Goal: Information Seeking & Learning: Learn about a topic

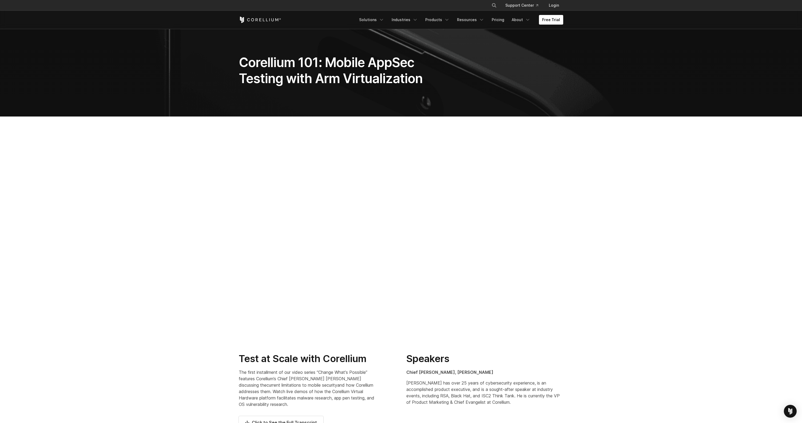
scroll to position [36, 0]
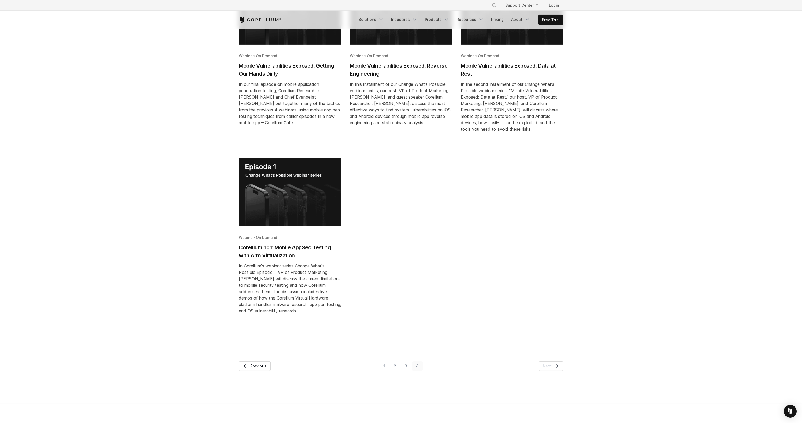
scroll to position [216, 0]
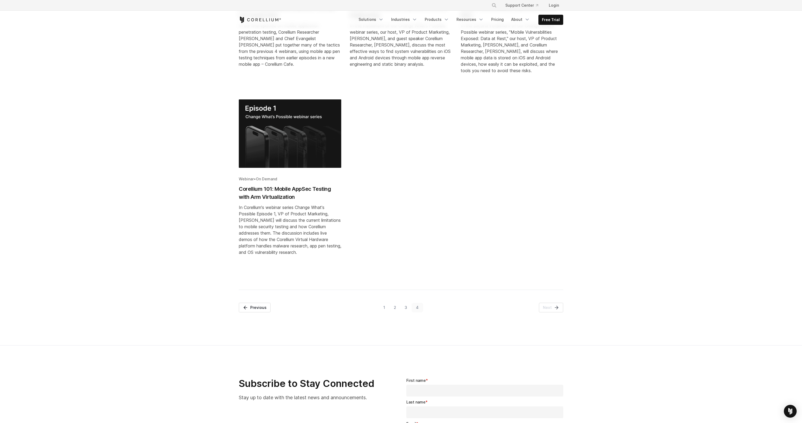
click at [408, 308] on link "3" at bounding box center [406, 307] width 11 height 10
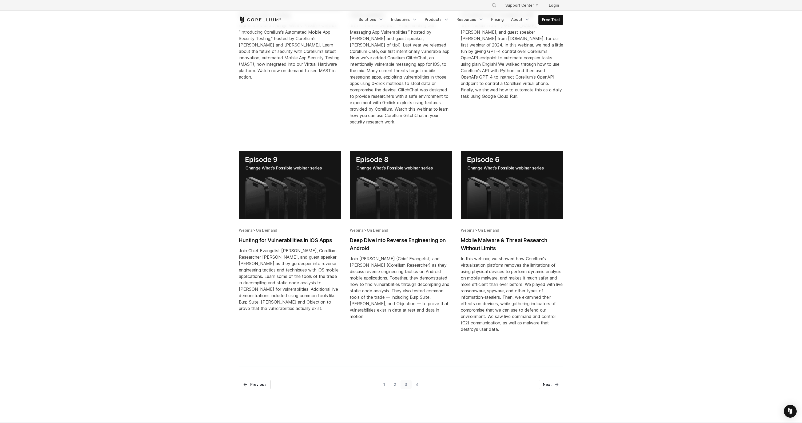
click at [398, 382] on link "2" at bounding box center [394, 384] width 11 height 10
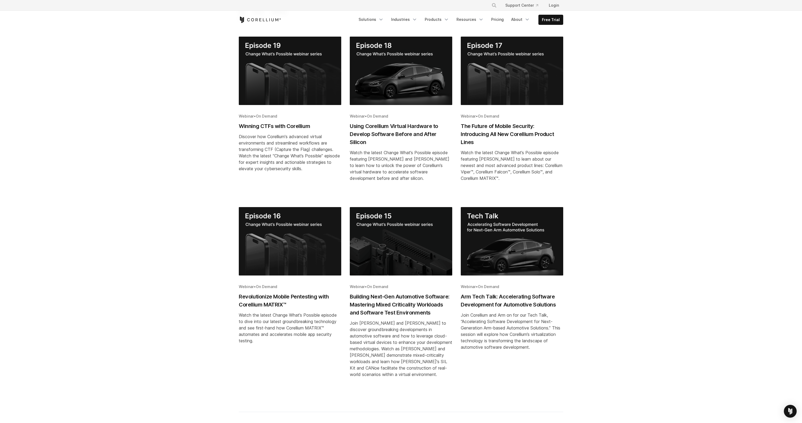
scroll to position [166, 0]
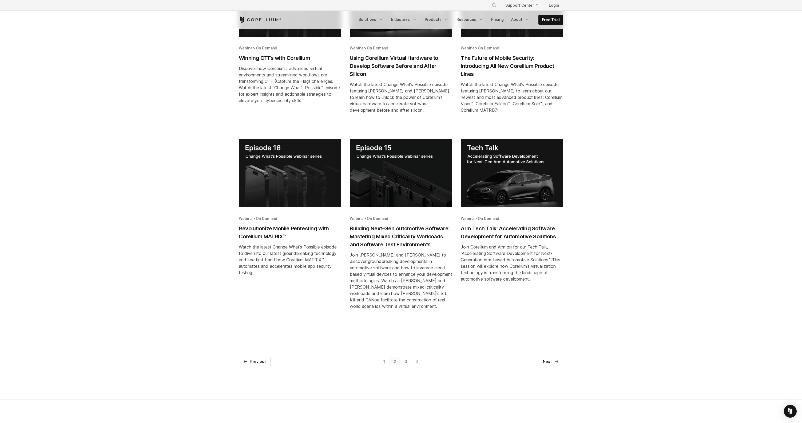
click at [385, 362] on link "1" at bounding box center [384, 361] width 10 height 10
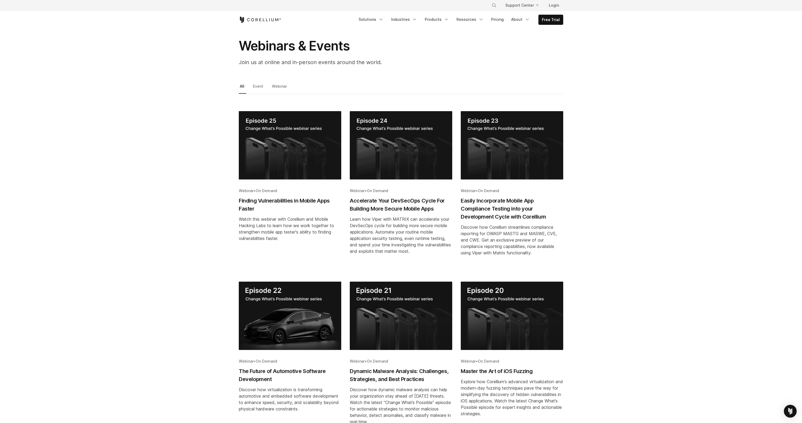
scroll to position [21, 0]
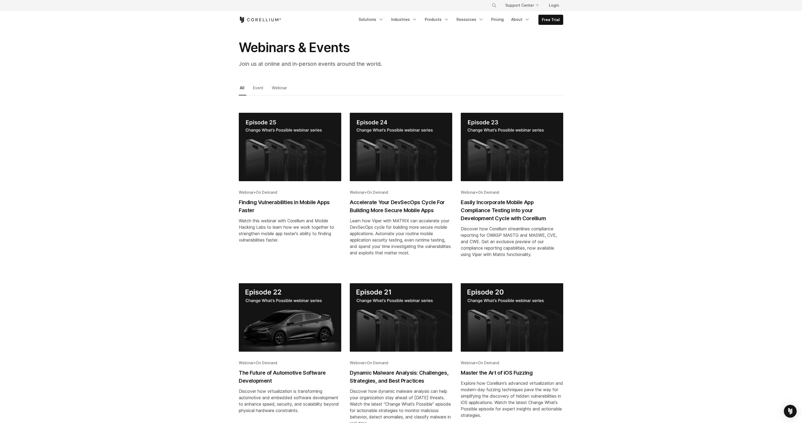
click at [395, 207] on h2 "Accelerate Your DevSecOps Cycle For Building More Secure Mobile Apps" at bounding box center [401, 206] width 103 height 16
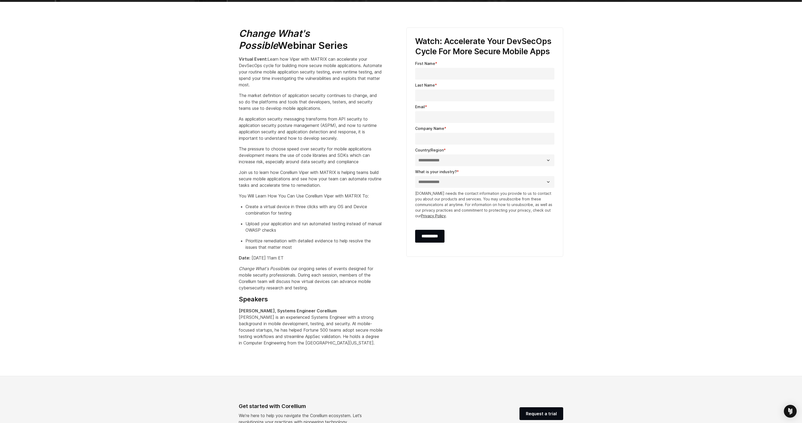
scroll to position [144, 0]
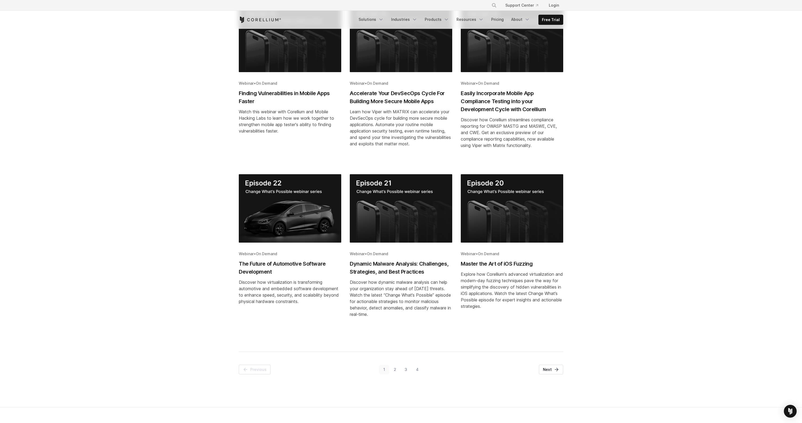
scroll to position [129, 0]
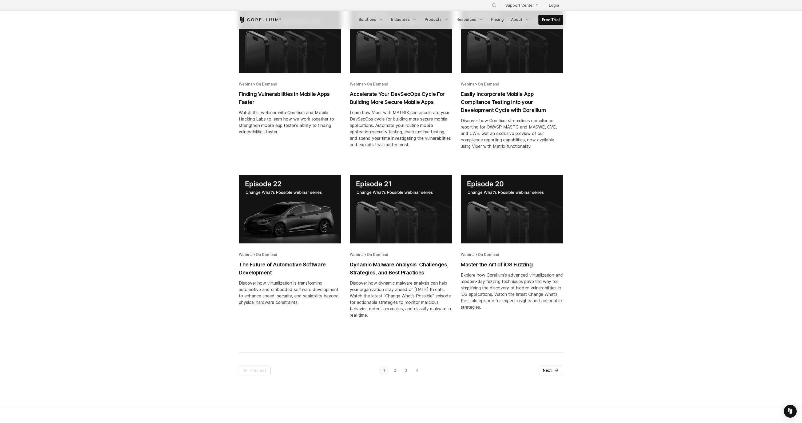
click at [396, 371] on link "2" at bounding box center [394, 370] width 11 height 10
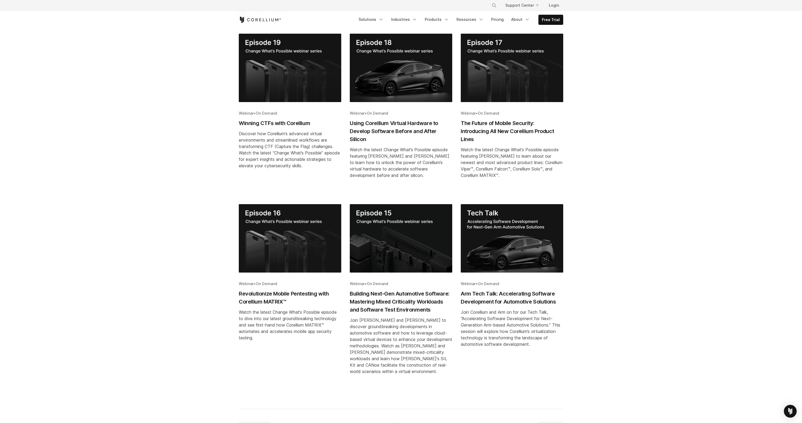
scroll to position [93, 0]
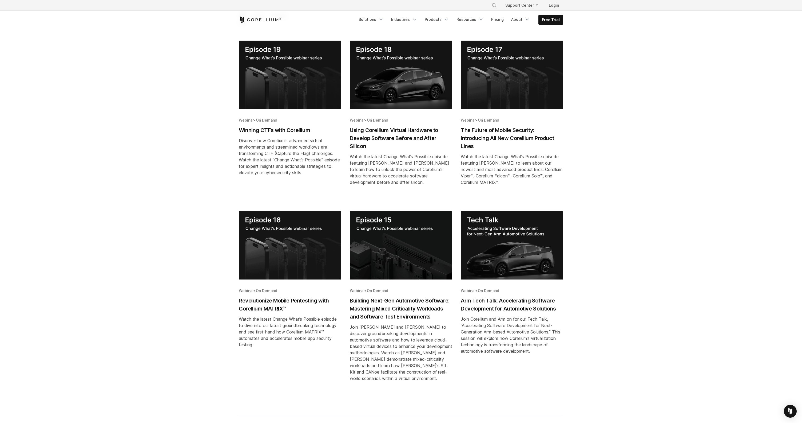
click at [296, 156] on div "Discover how Corellium's advanced virtual environments and streamlined workflow…" at bounding box center [290, 156] width 103 height 38
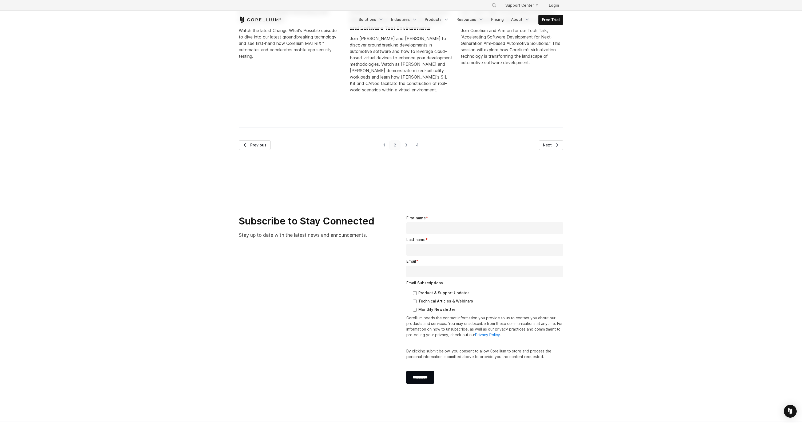
click at [420, 146] on link "4" at bounding box center [417, 145] width 11 height 10
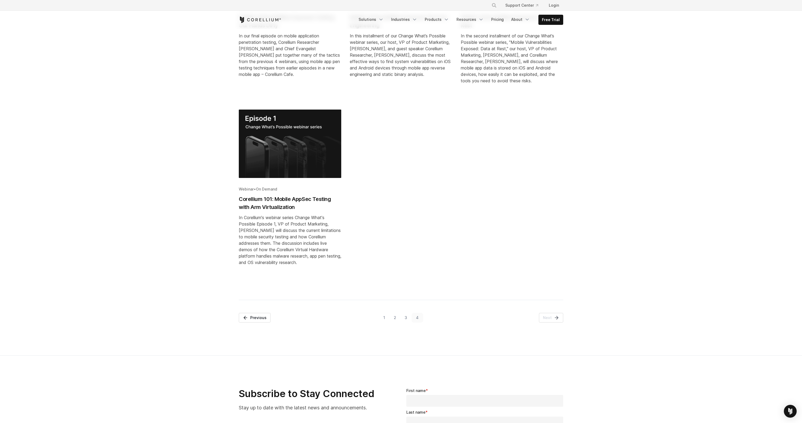
scroll to position [93, 0]
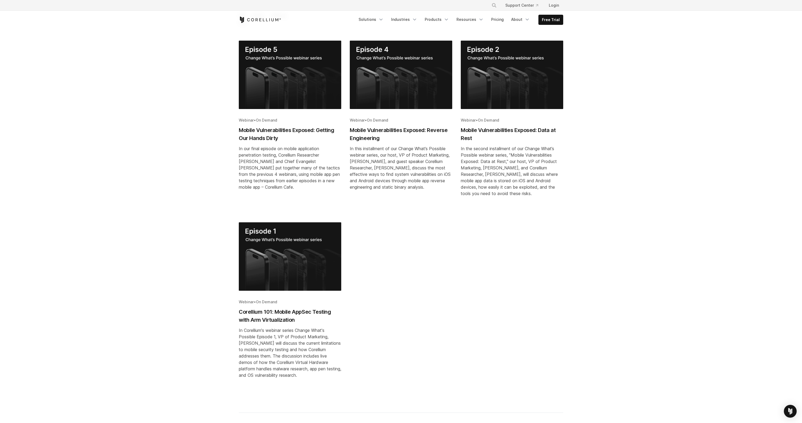
click at [612, 281] on div "All Event Webinar *** ***** ******* Webinar • On Demand Finding Vulnerabilities…" at bounding box center [401, 233] width 792 height 443
click at [515, 137] on h2 "Mobile Vulnerabilities Exposed: Data at Rest" at bounding box center [512, 134] width 103 height 16
click at [298, 264] on img "Blog post summary: Corellium 101: Mobile AppSec Testing with Arm Virtualization" at bounding box center [290, 256] width 103 height 68
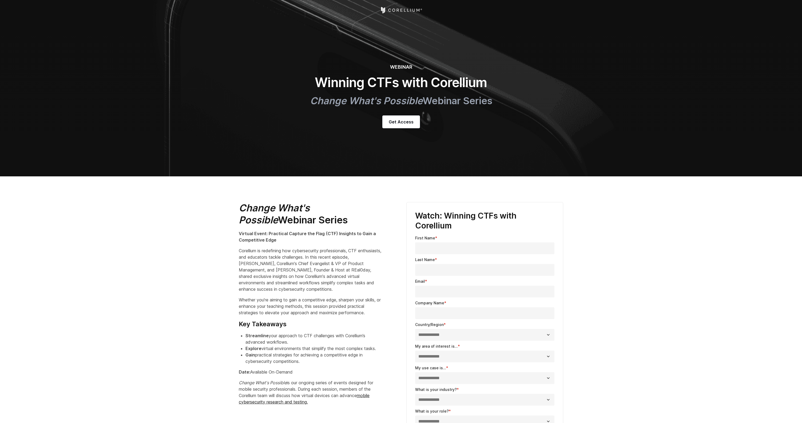
scroll to position [216, 0]
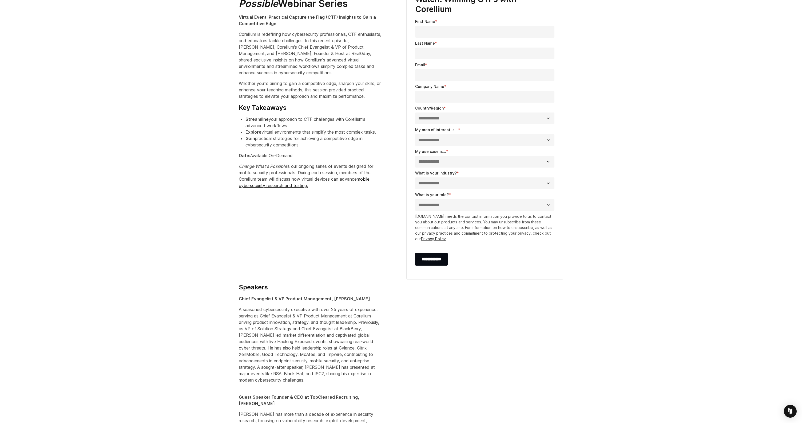
click at [111, 90] on section "Change What's Possible Webinar Series Virtual Event: Practical Capture the Flag…" at bounding box center [401, 239] width 802 height 558
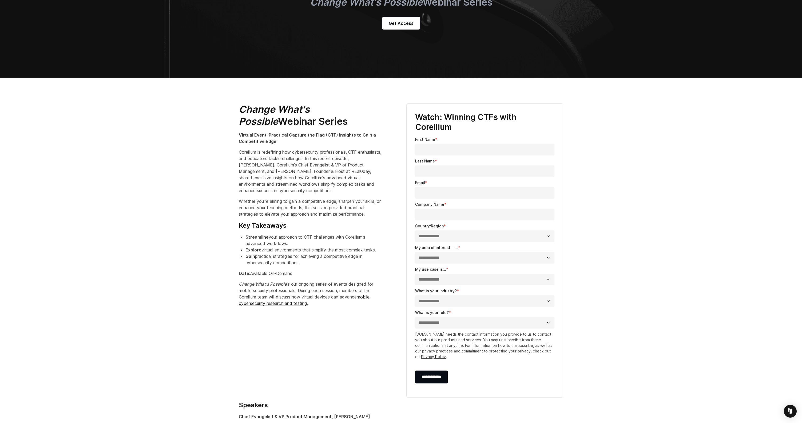
scroll to position [0, 0]
